Goal: Information Seeking & Learning: Find specific page/section

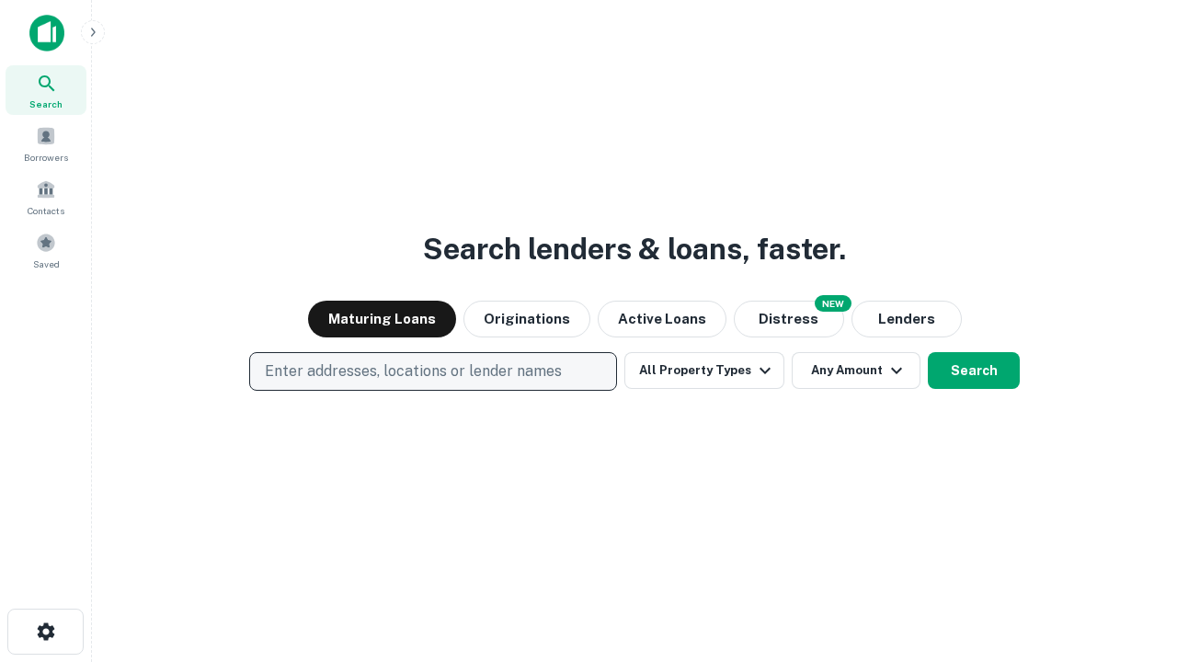
click at [432, 371] on p "Enter addresses, locations or lender names" at bounding box center [413, 371] width 297 height 22
type input "**********"
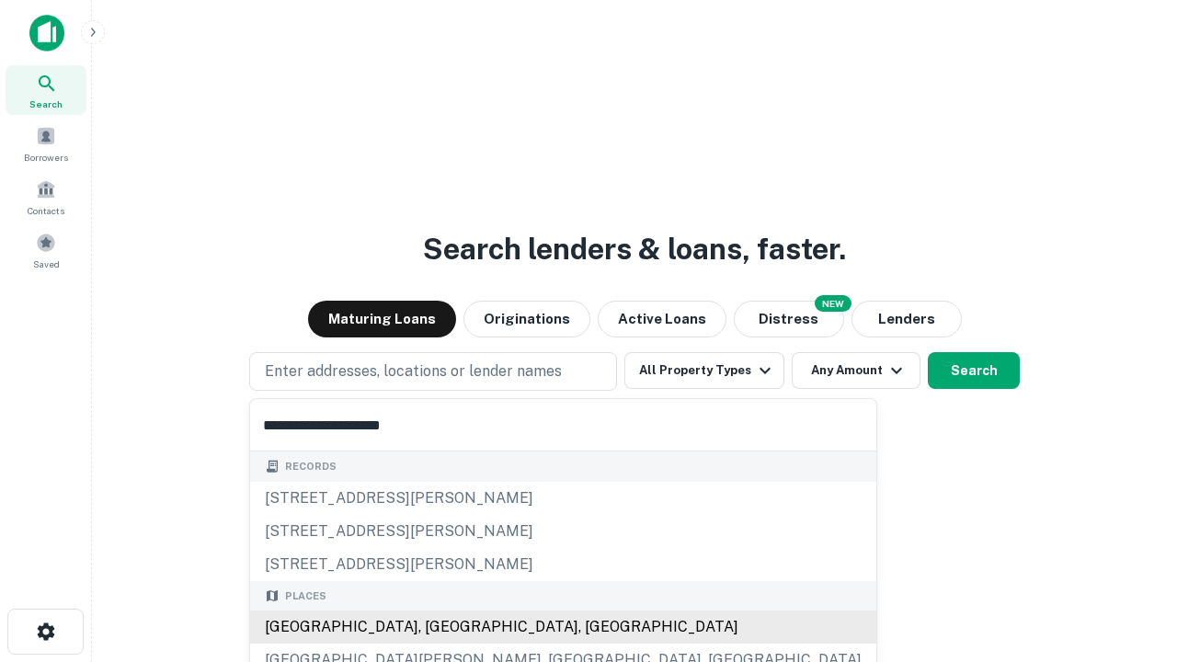
click at [439, 627] on div "[GEOGRAPHIC_DATA], [GEOGRAPHIC_DATA], [GEOGRAPHIC_DATA]" at bounding box center [563, 626] width 626 height 33
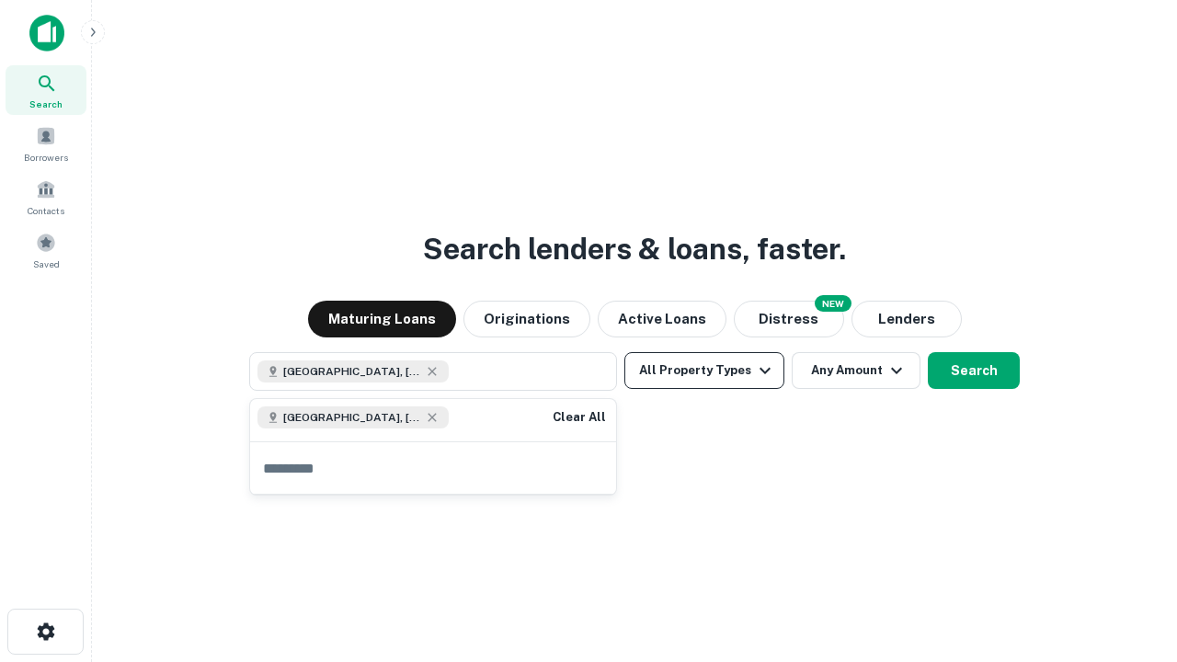
click at [704, 370] on button "All Property Types" at bounding box center [704, 370] width 160 height 37
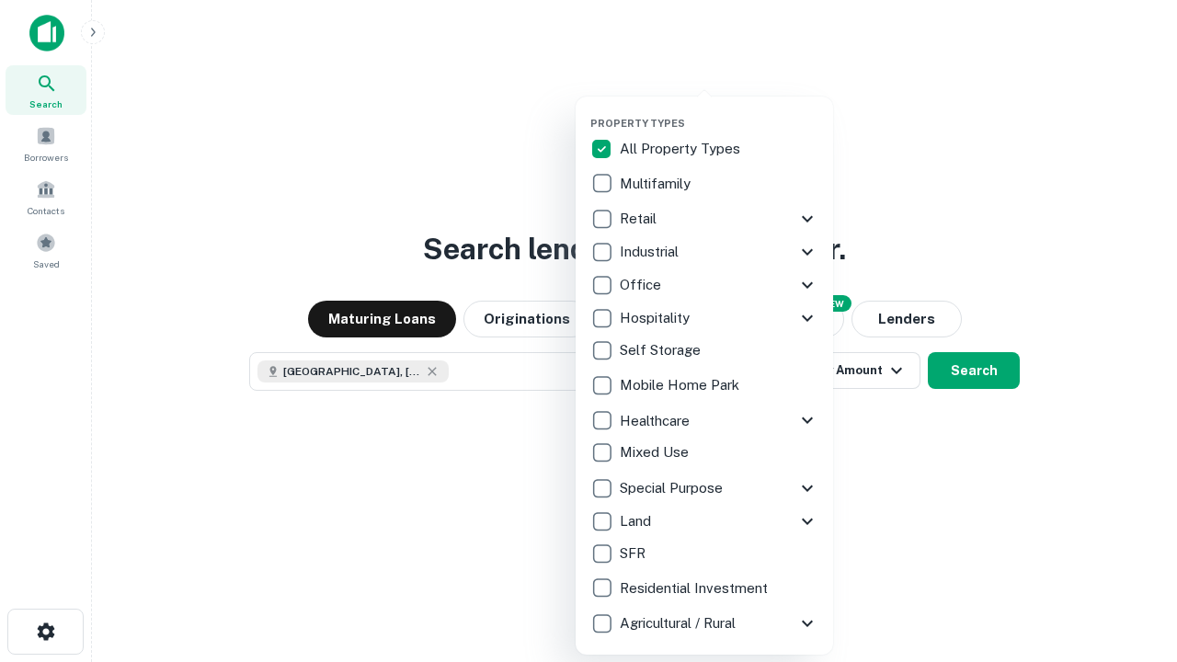
click at [719, 111] on button "button" at bounding box center [718, 111] width 257 height 1
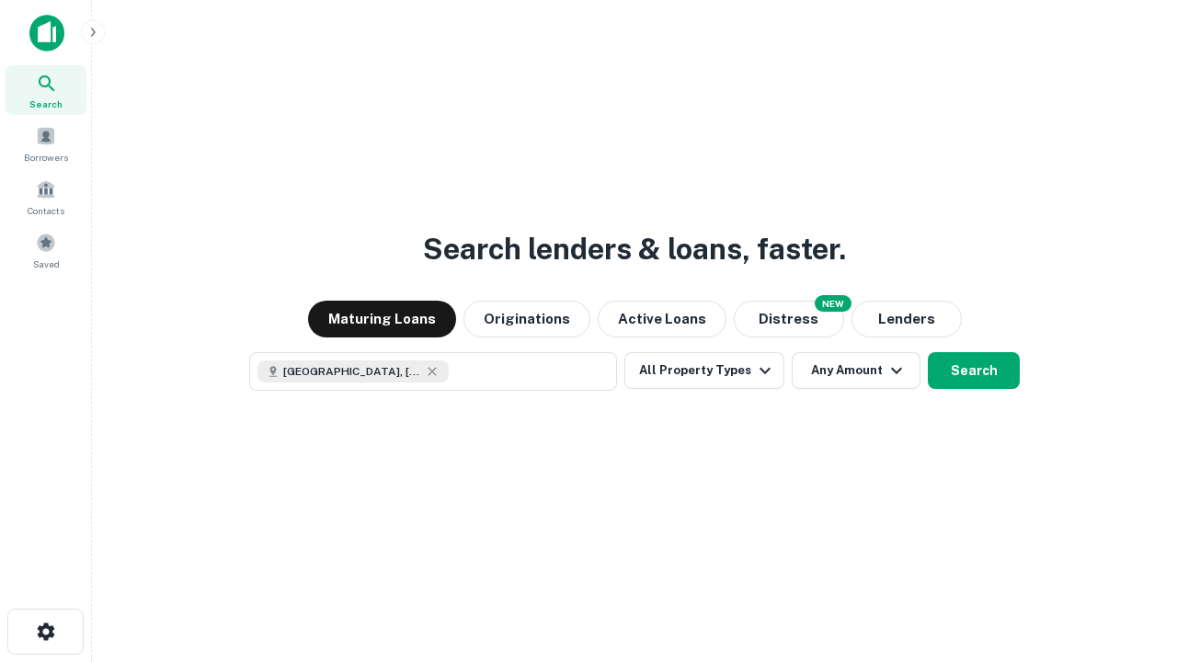
scroll to position [29, 0]
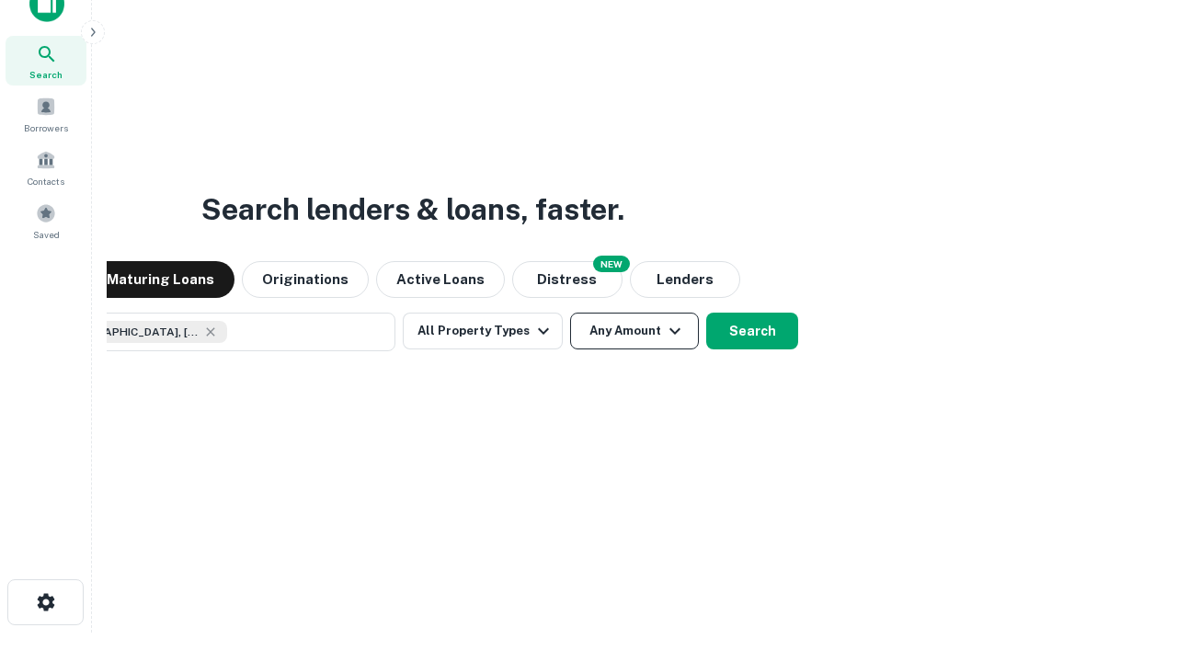
click at [570, 313] on button "Any Amount" at bounding box center [634, 331] width 129 height 37
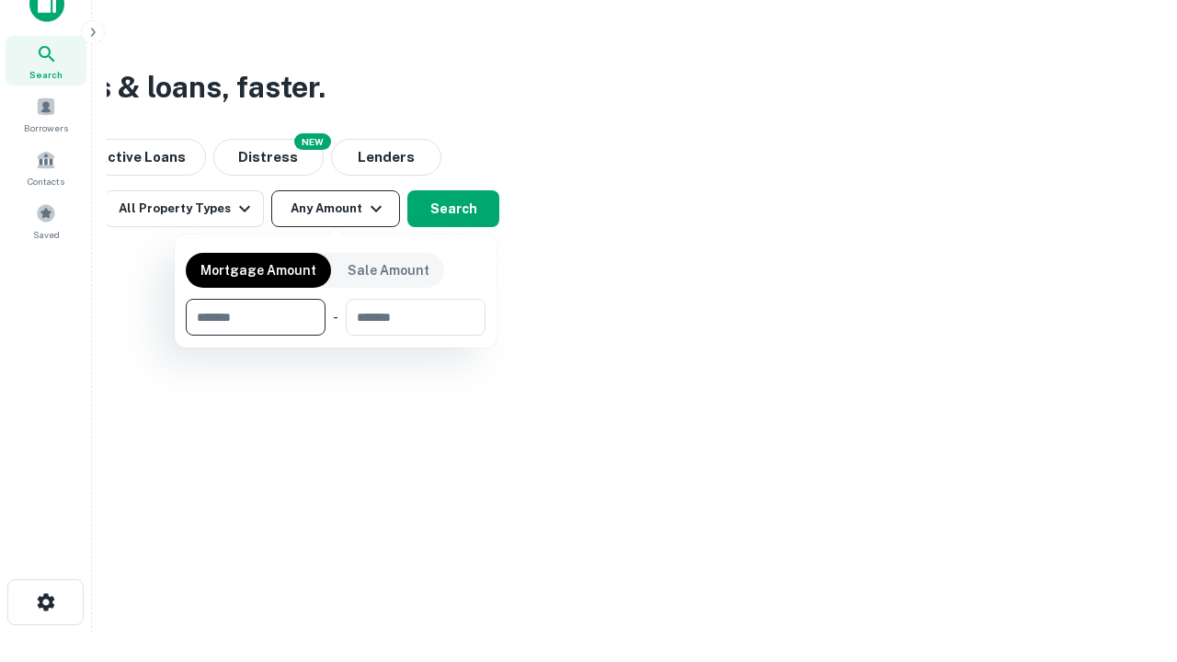
type input "*******"
click at [335, 335] on button "button" at bounding box center [336, 335] width 300 height 1
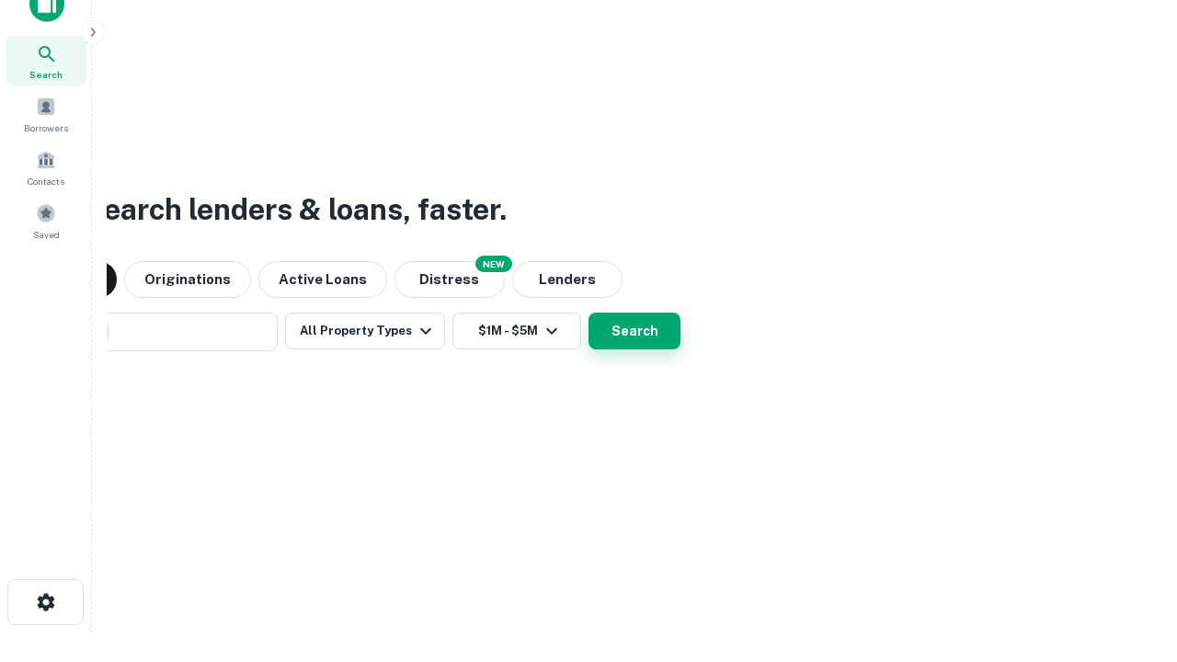
click at [588, 313] on button "Search" at bounding box center [634, 331] width 92 height 37
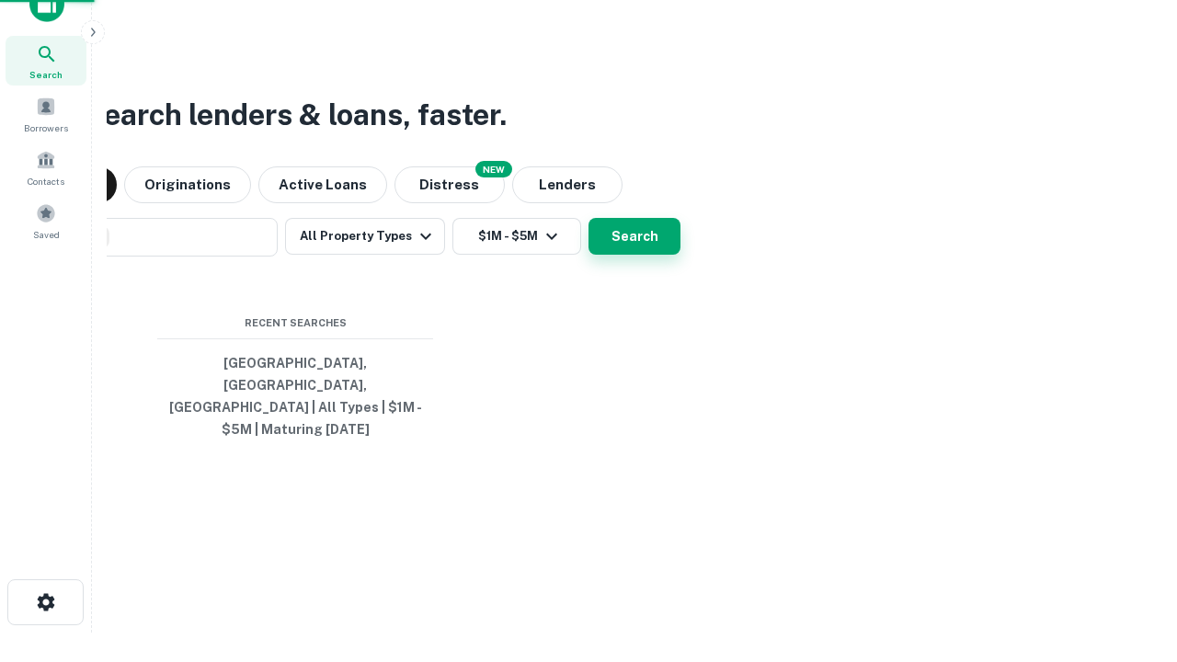
scroll to position [60, 520]
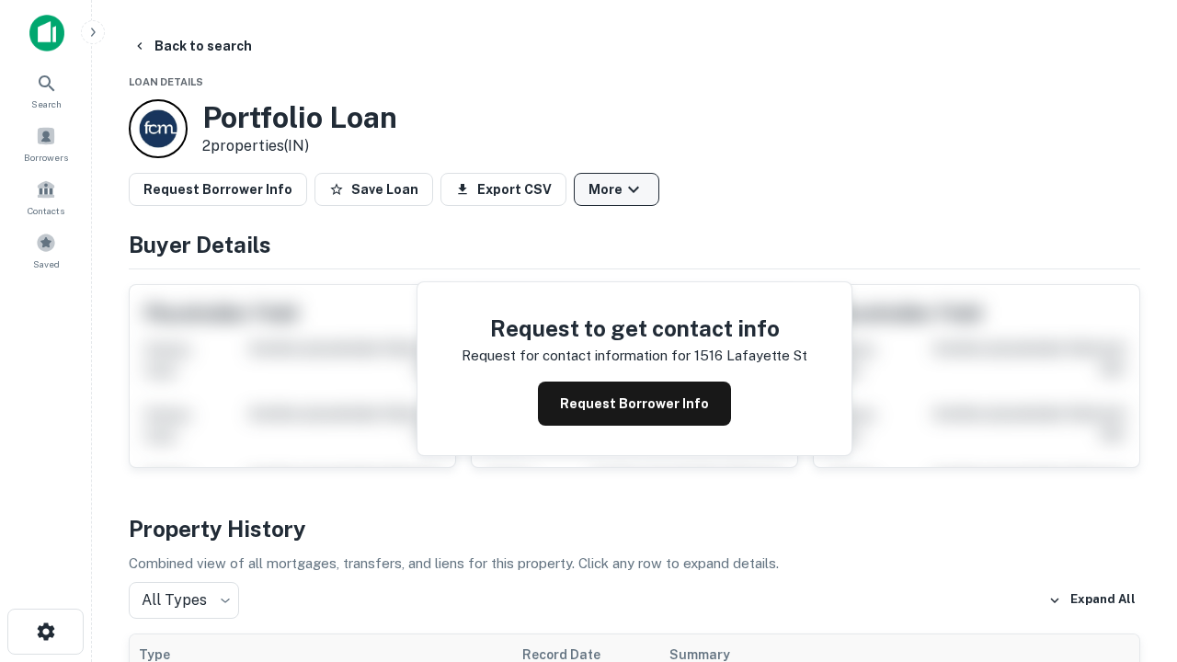
click at [616, 189] on button "More" at bounding box center [616, 189] width 85 height 33
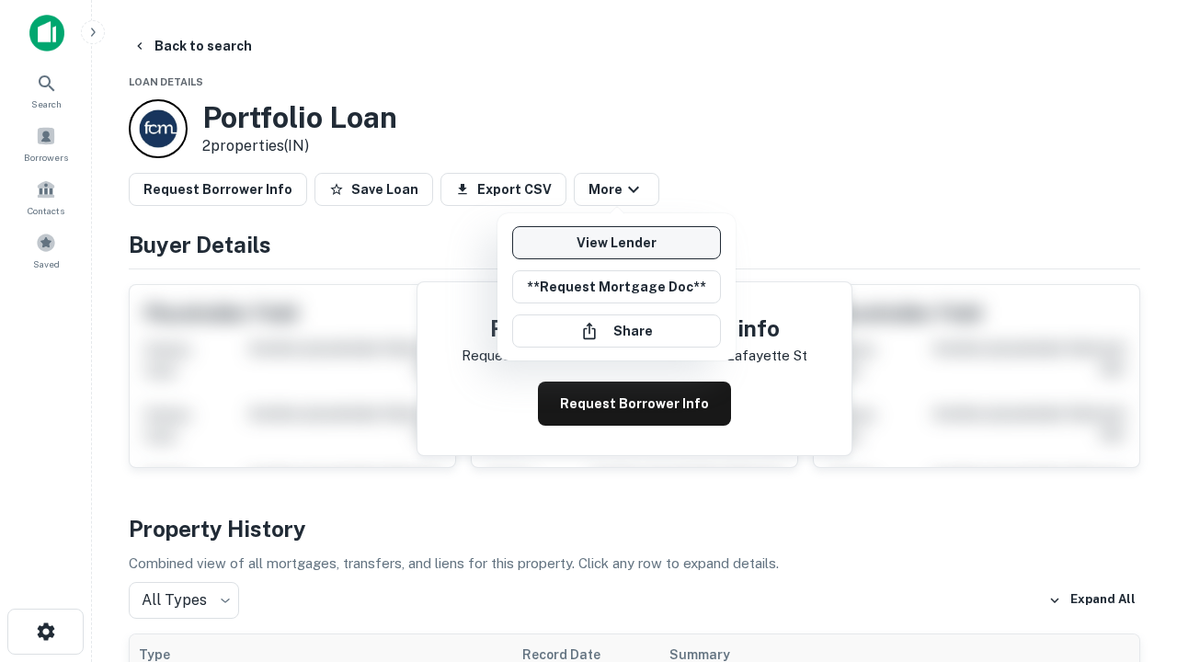
click at [616, 243] on link "View Lender" at bounding box center [616, 242] width 209 height 33
